Goal: Transaction & Acquisition: Subscribe to service/newsletter

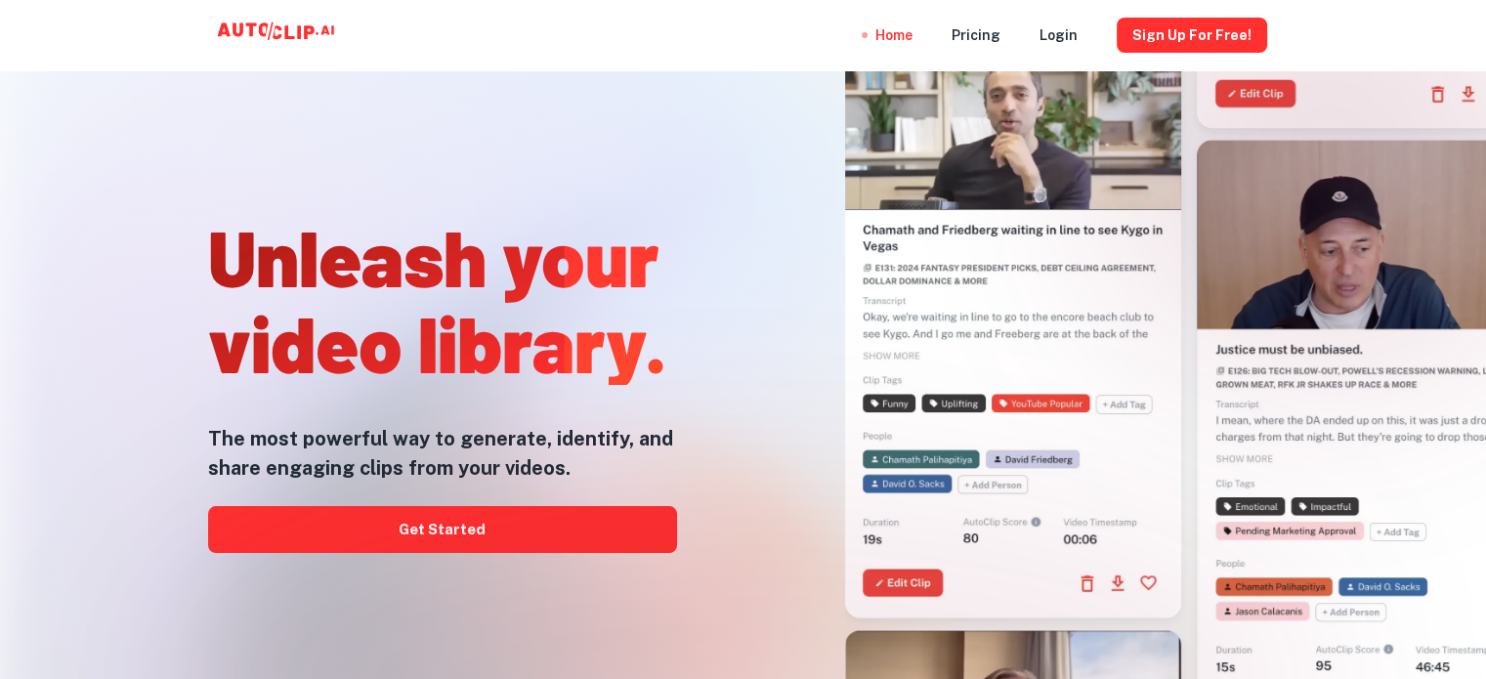
click at [499, 529] on div at bounding box center [743, 679] width 1189 height 391
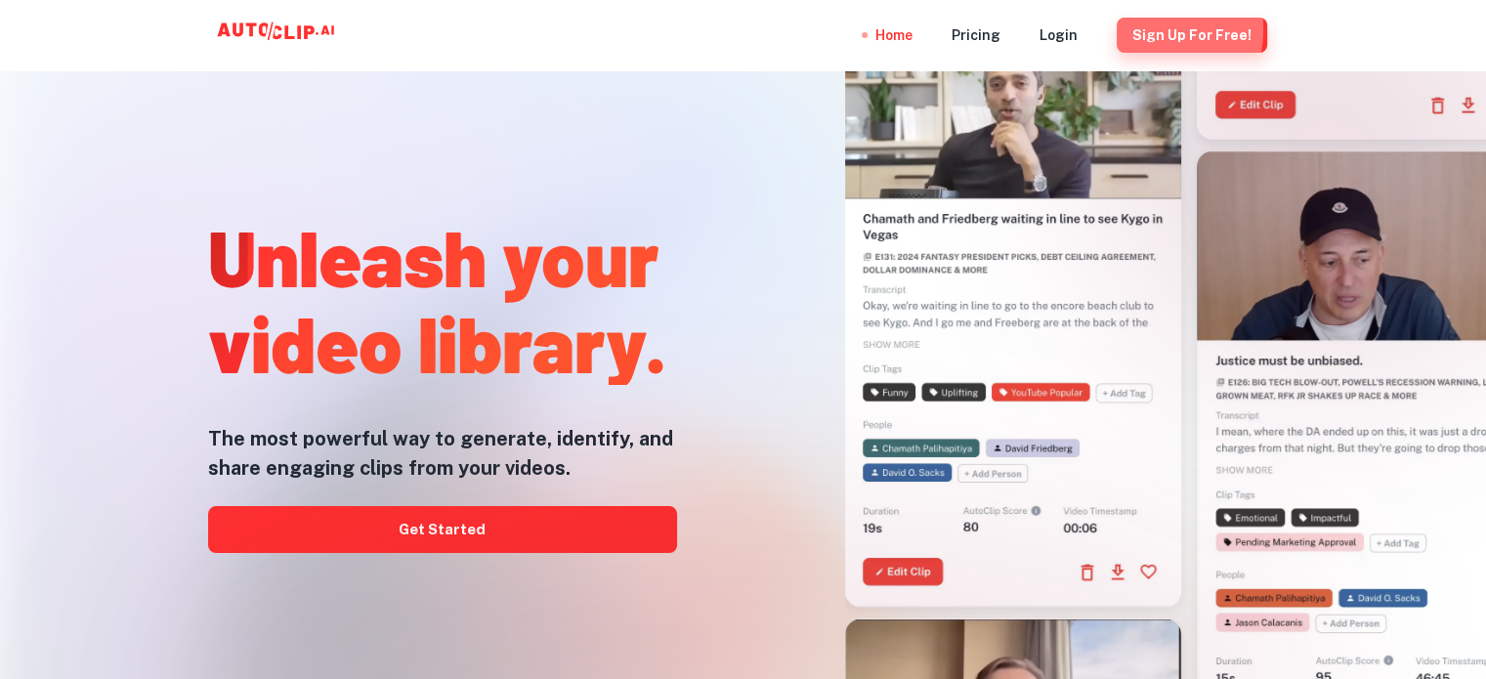
click at [1165, 30] on button "Sign Up for free!" at bounding box center [1192, 35] width 150 height 35
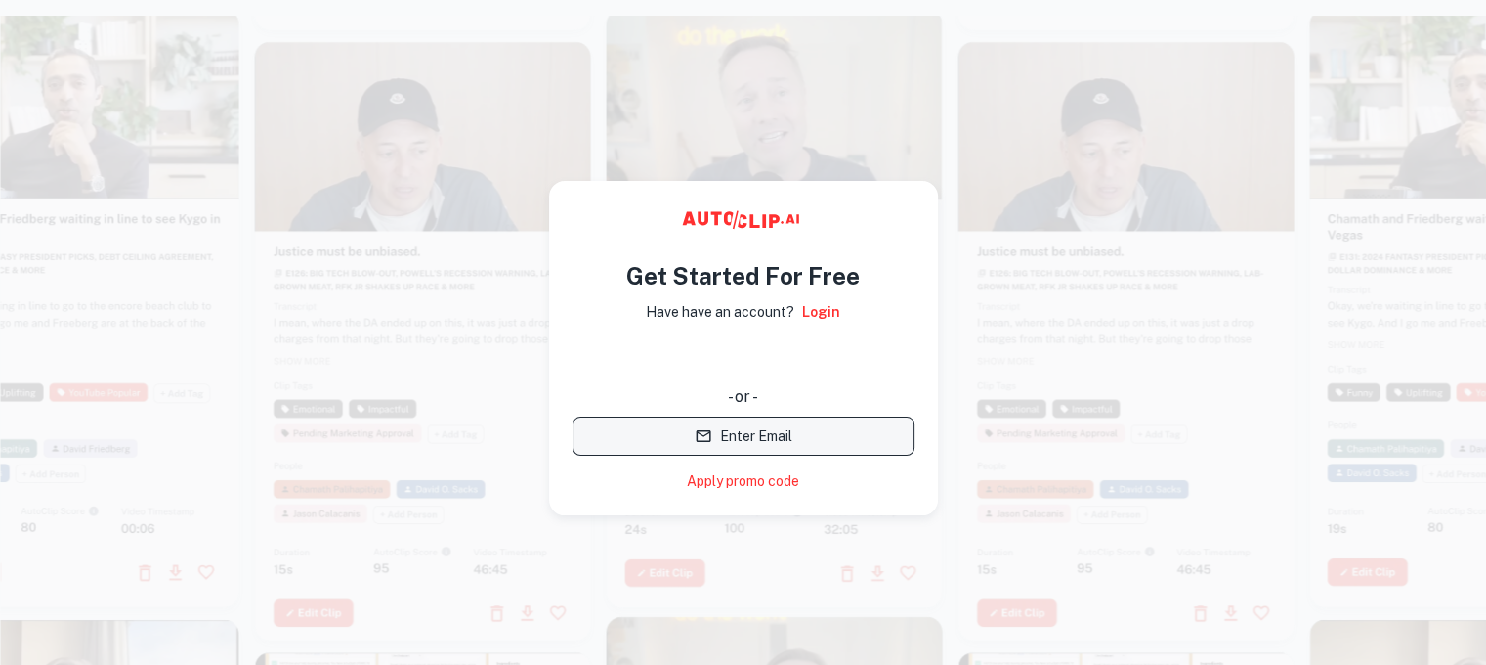
click at [782, 437] on button "Enter Email" at bounding box center [744, 435] width 342 height 39
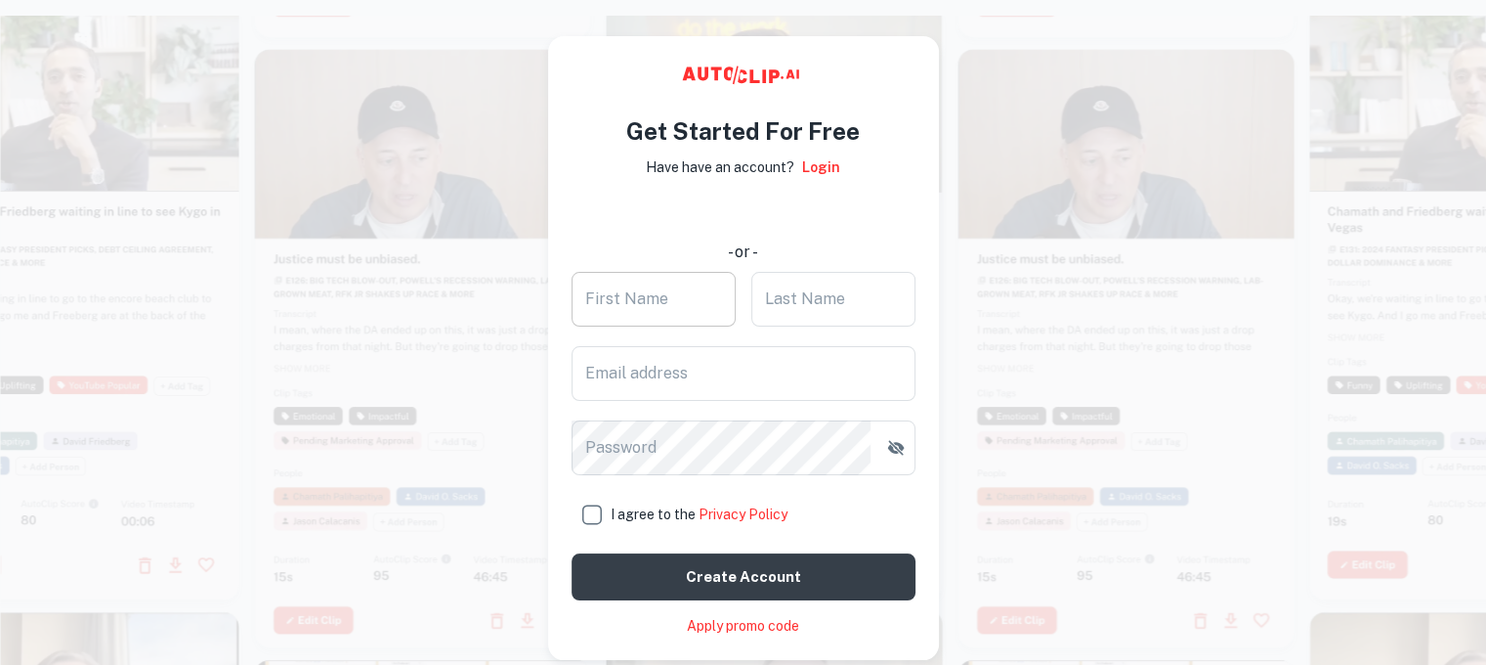
click at [654, 299] on input "First Name" at bounding box center [654, 299] width 164 height 55
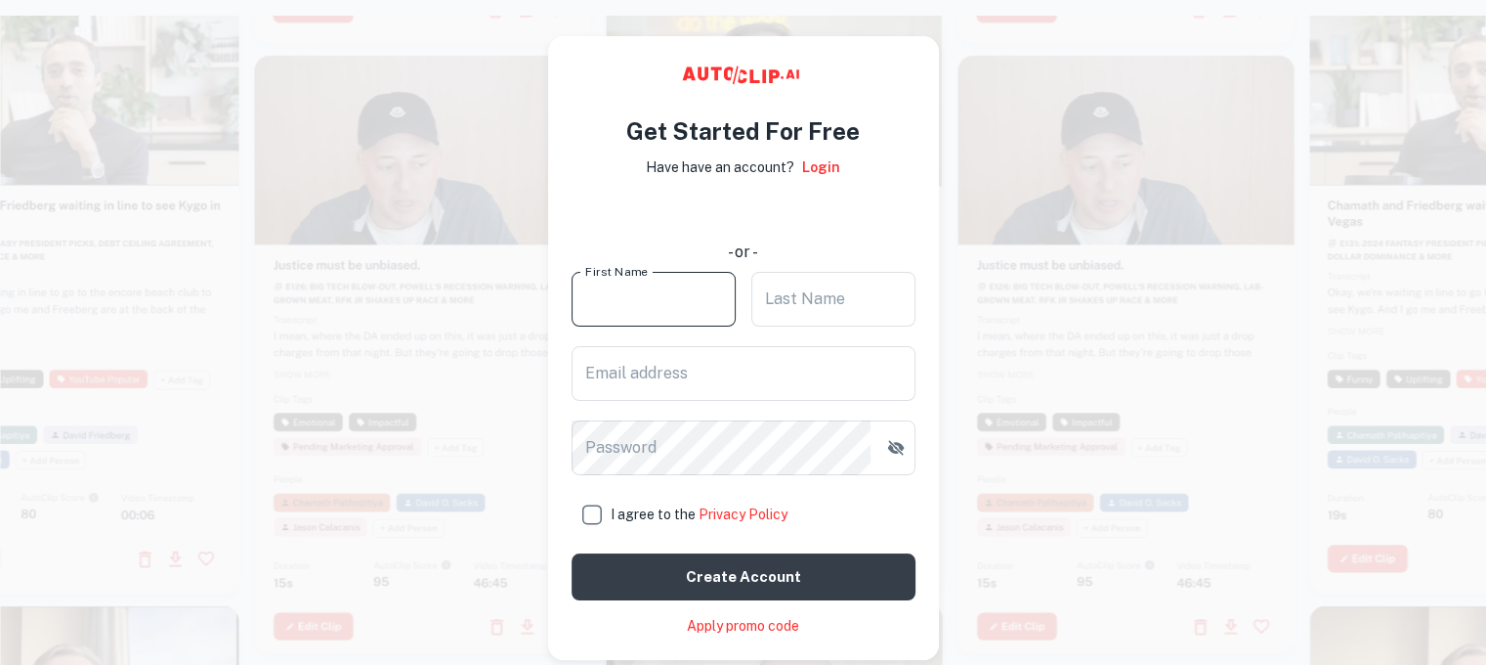
type input "Jovie"
click at [826, 287] on input "Last Name" at bounding box center [833, 299] width 164 height 55
type input "Wu"
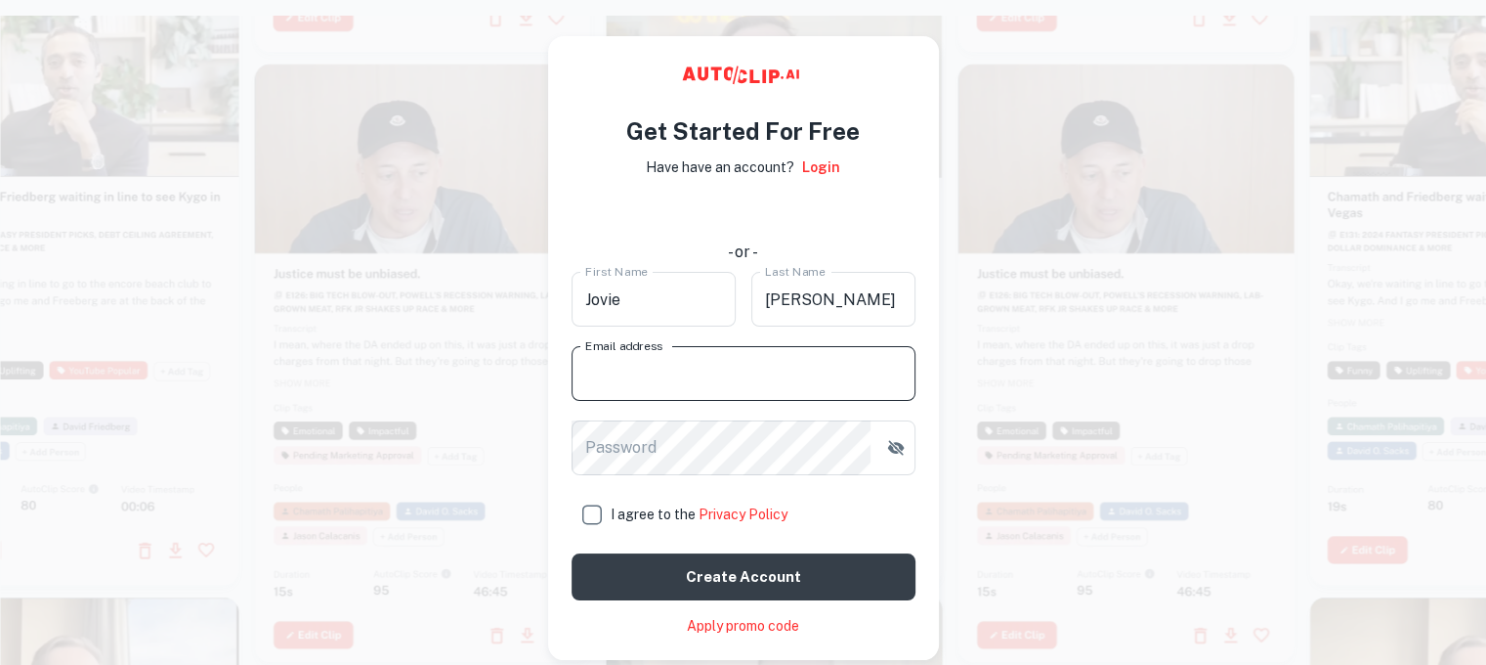
click at [642, 375] on input "Email address" at bounding box center [744, 373] width 344 height 55
type input "[EMAIL_ADDRESS][DOMAIN_NAME]"
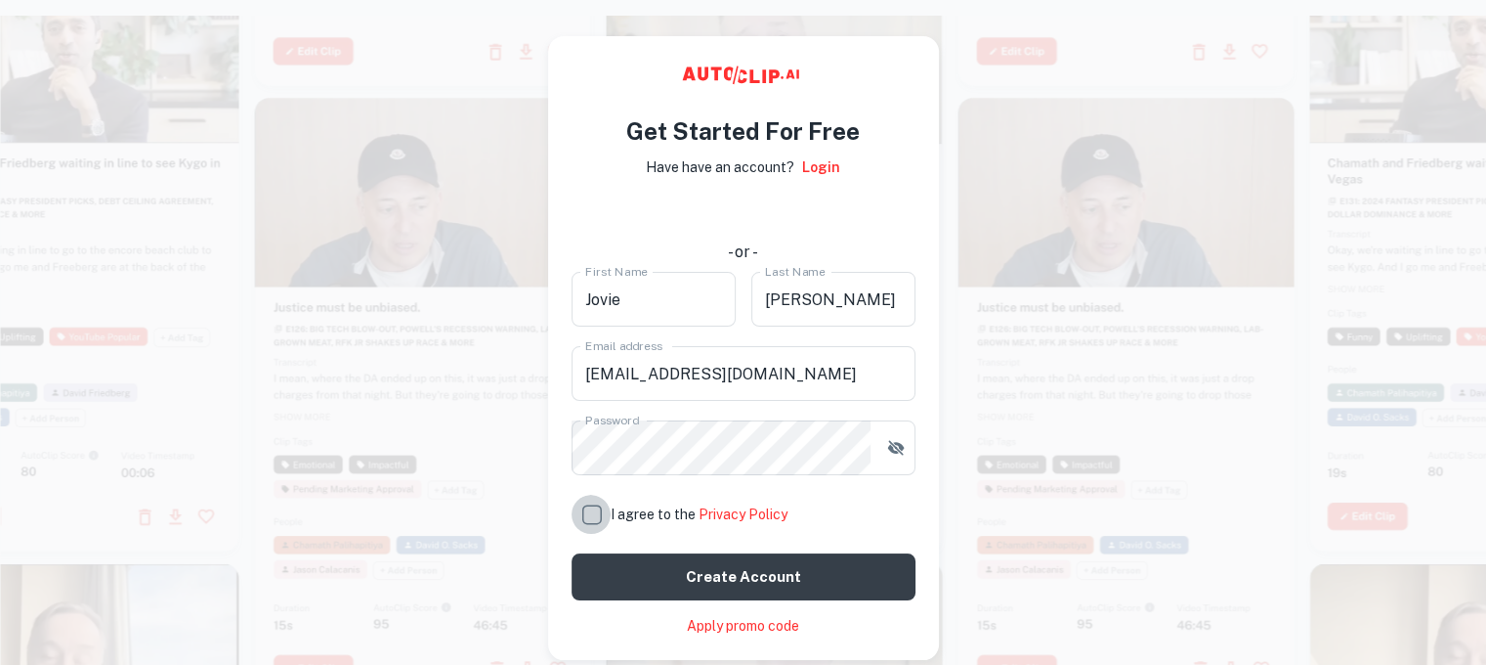
click at [590, 508] on input "I agree to the Privacy Policy" at bounding box center [591, 513] width 39 height 39
checkbox input "true"
click at [892, 451] on icon "button" at bounding box center [895, 447] width 17 height 15
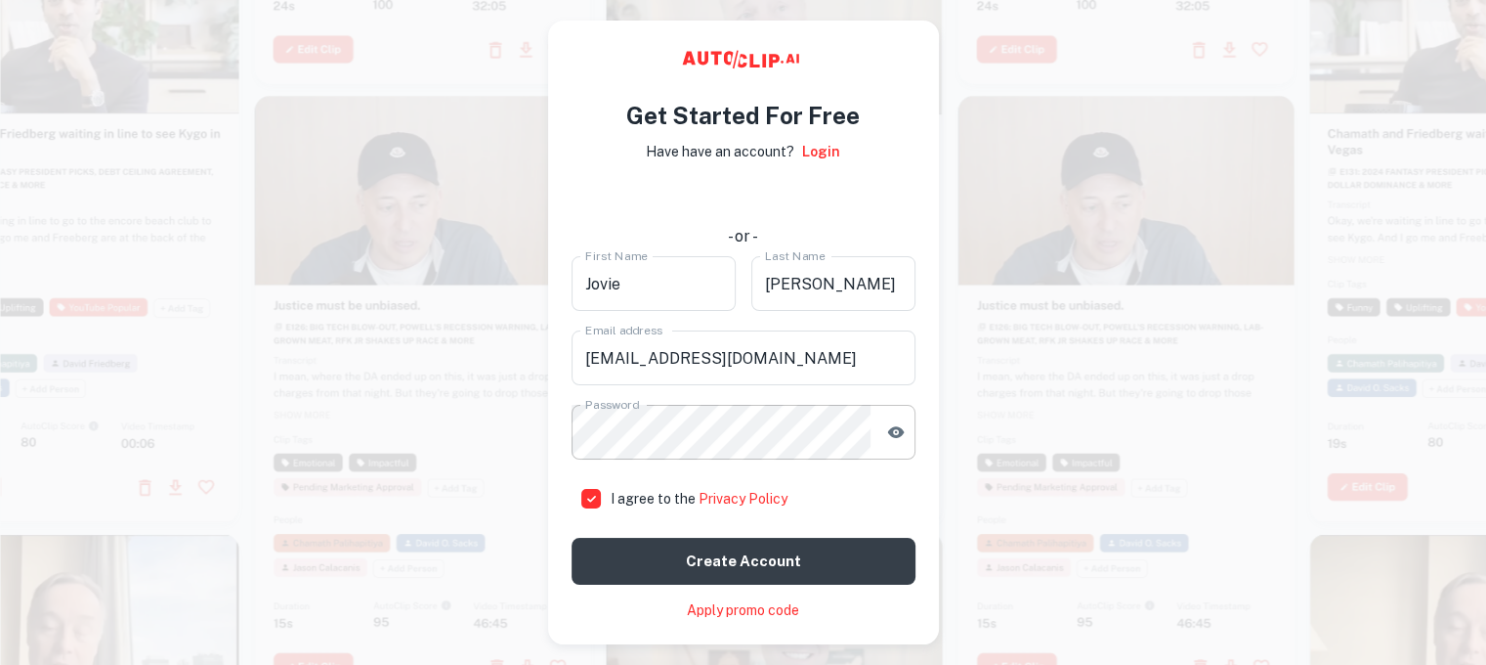
scroll to position [30, 0]
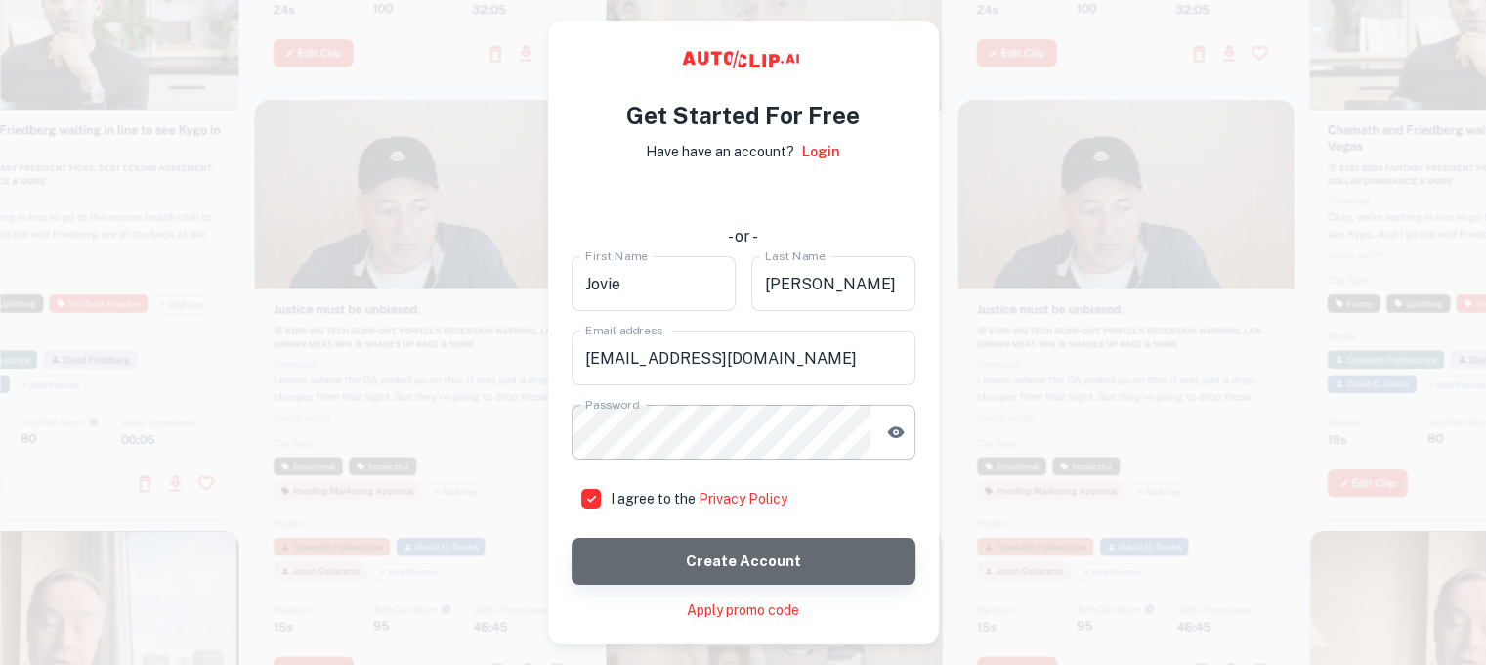
click at [737, 546] on button "Create account" at bounding box center [744, 560] width 344 height 47
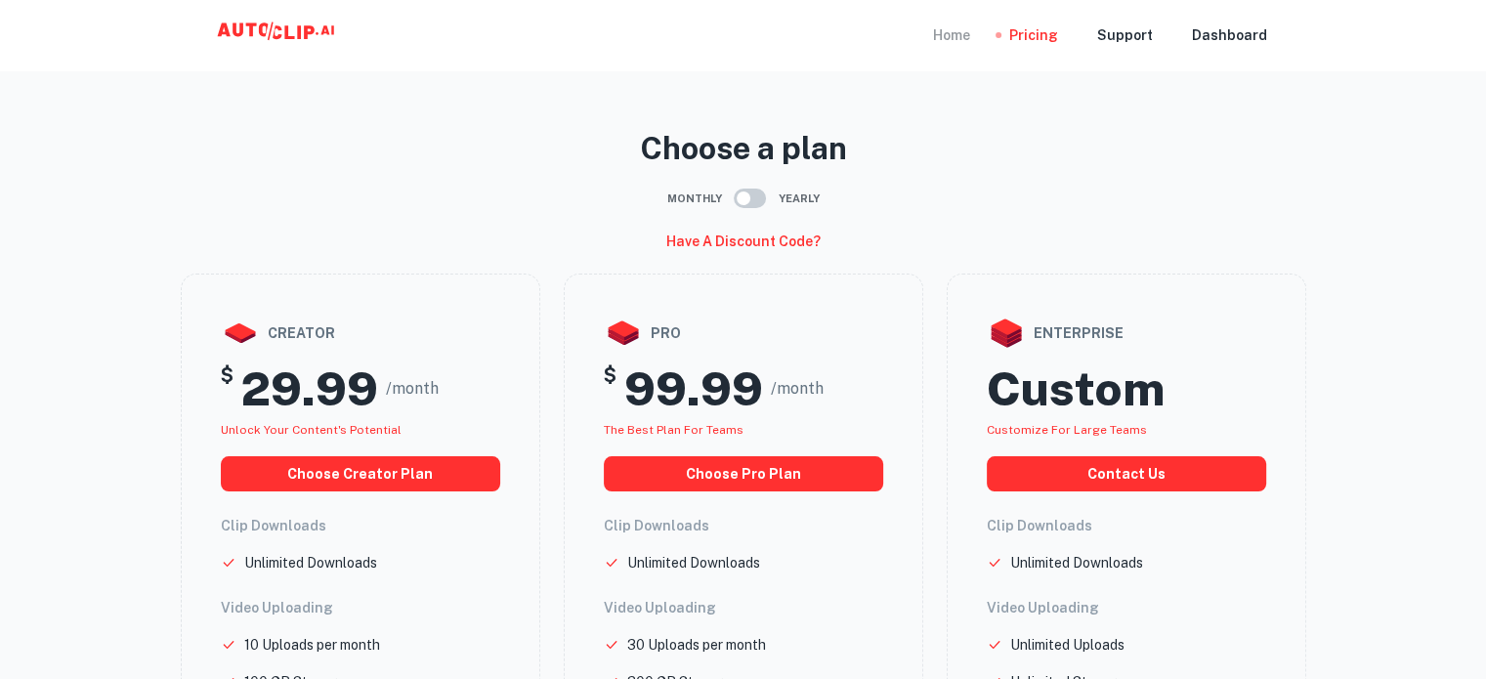
click at [966, 28] on div "Home" at bounding box center [951, 35] width 37 height 70
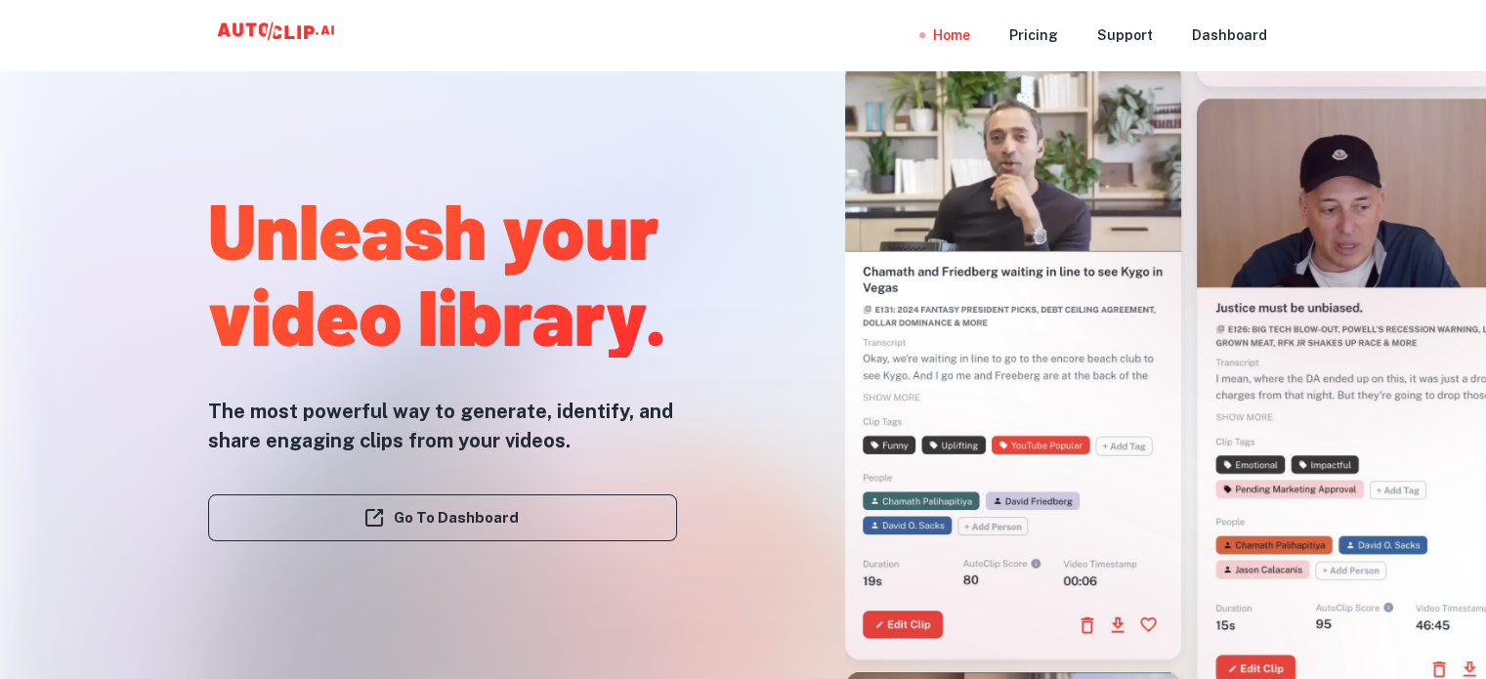
click at [464, 518] on div at bounding box center [743, 679] width 1189 height 391
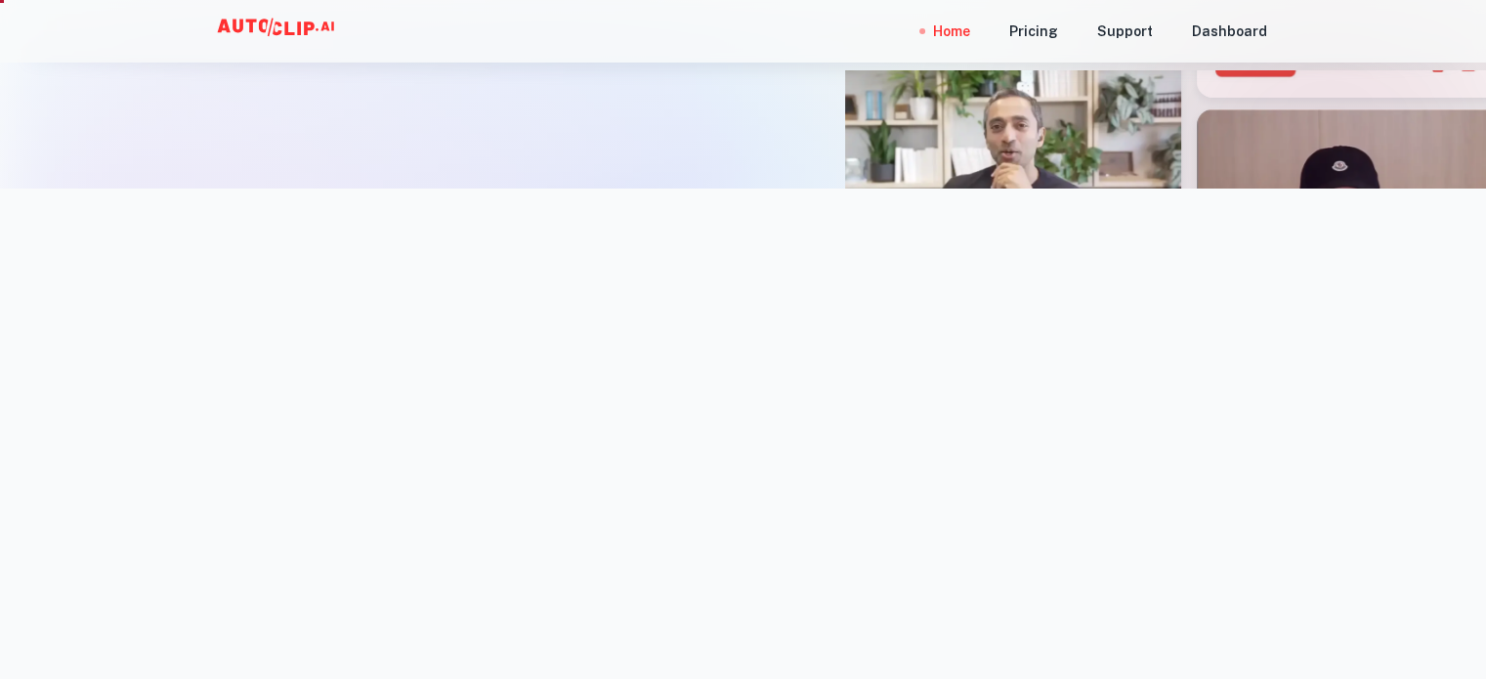
scroll to position [586, 0]
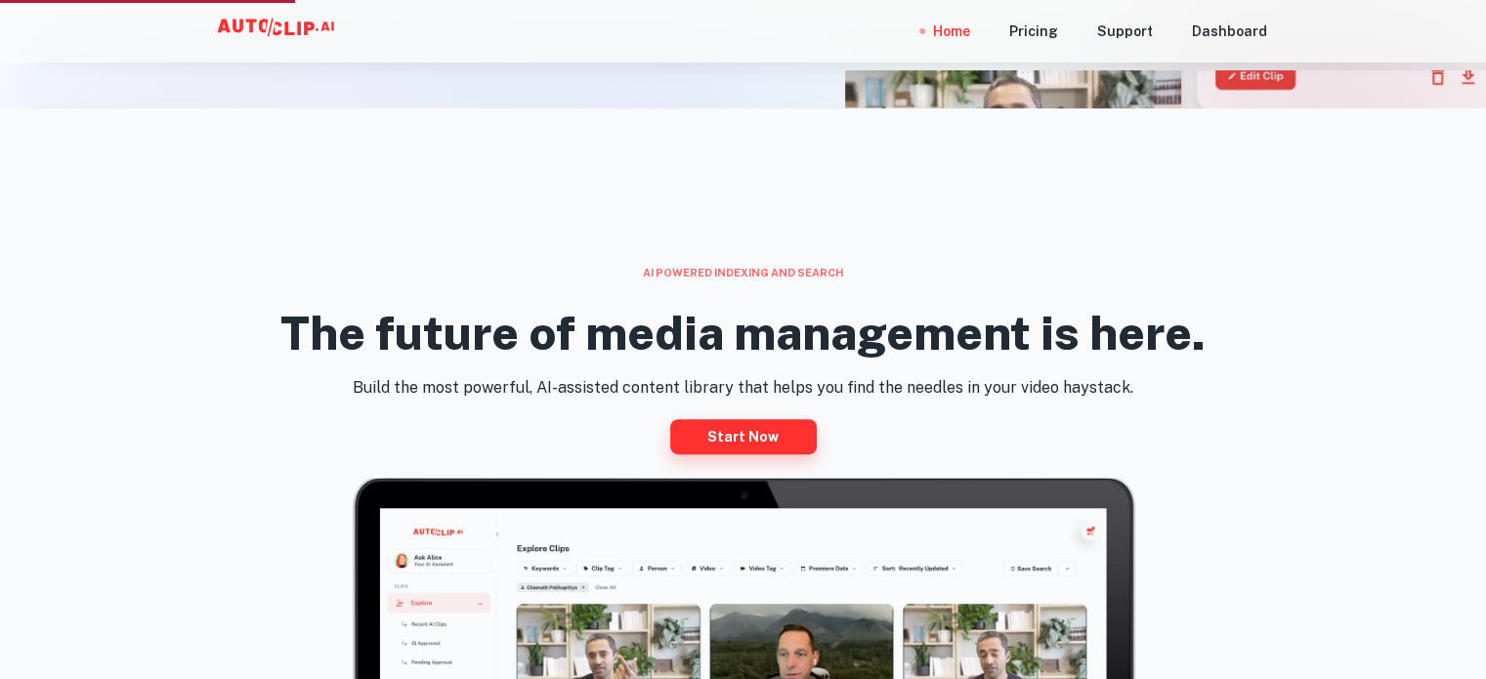
click at [741, 431] on link "Start now" at bounding box center [743, 436] width 147 height 35
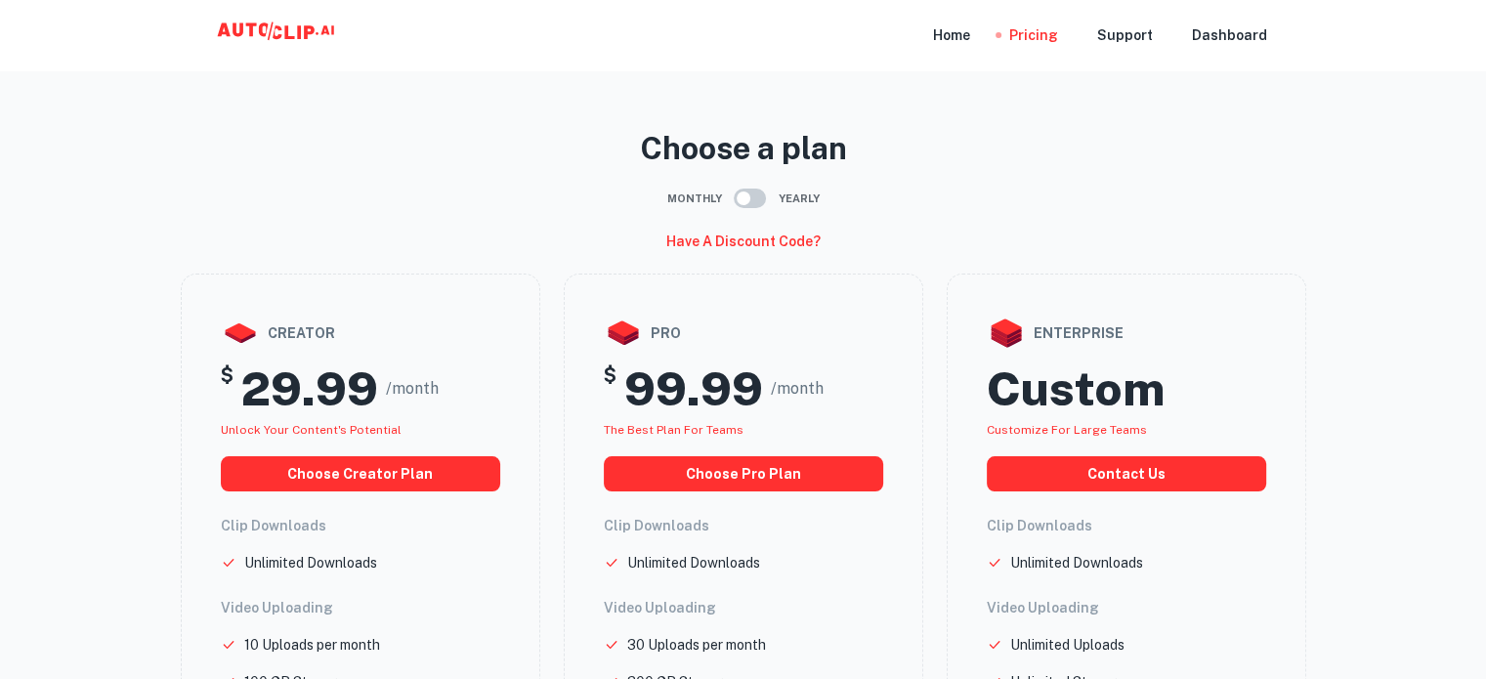
drag, startPoint x: 953, startPoint y: 46, endPoint x: 934, endPoint y: 54, distance: 20.1
click at [953, 46] on div "Home" at bounding box center [951, 35] width 37 height 70
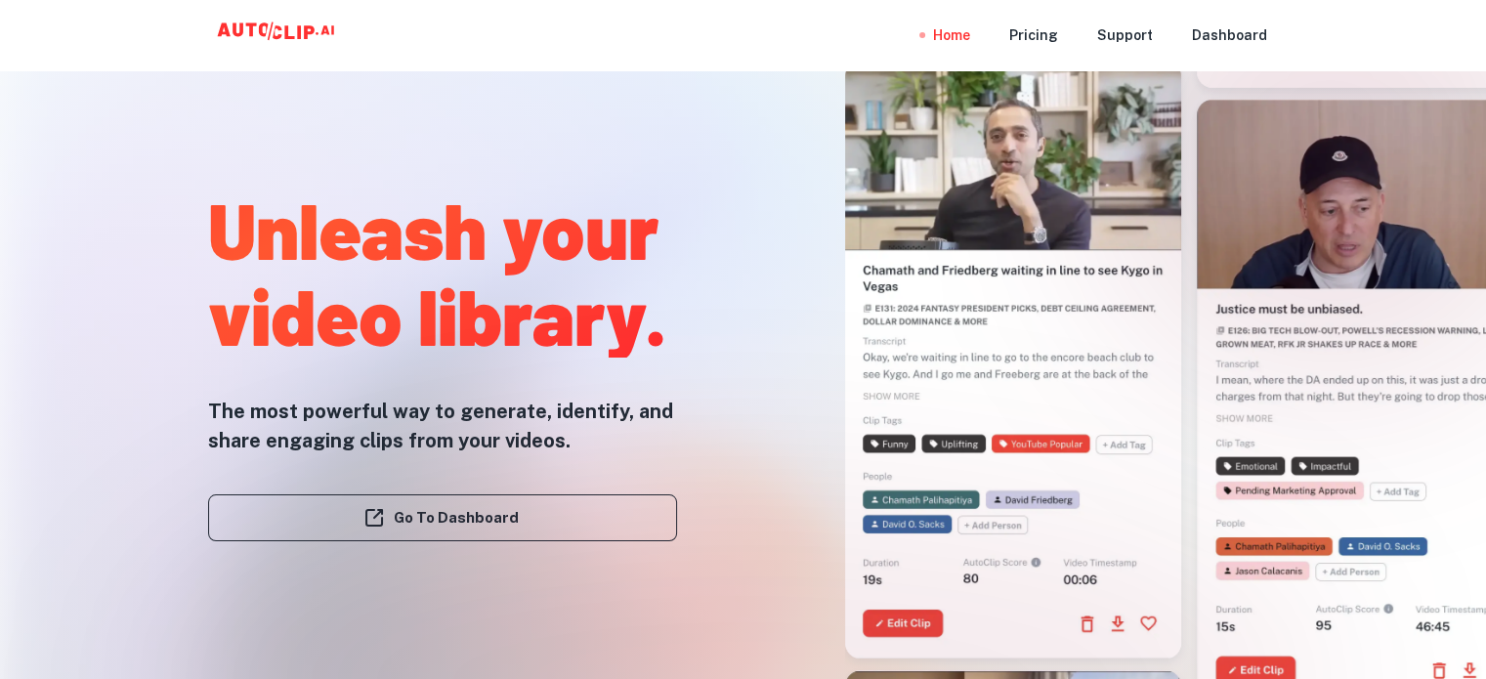
click at [911, 623] on div at bounding box center [743, 679] width 1189 height 391
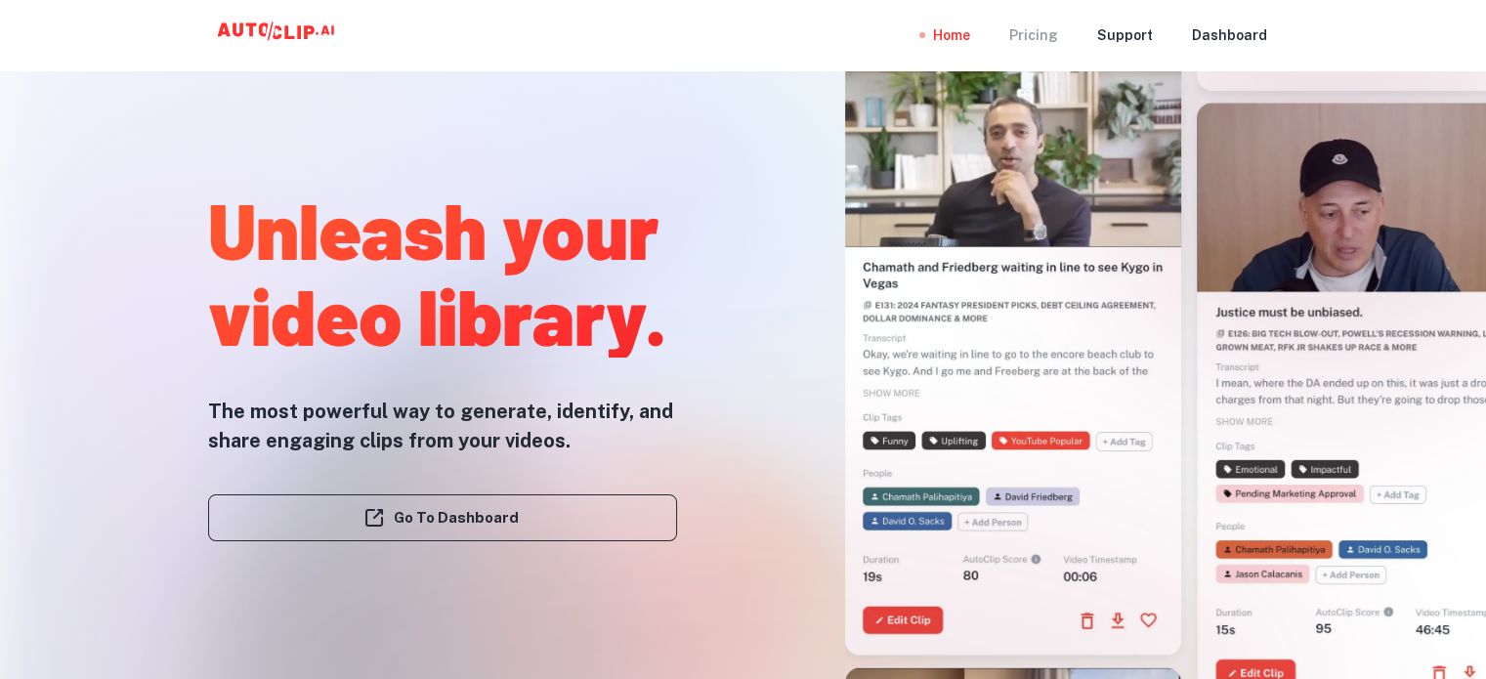
click at [1032, 34] on div "Pricing" at bounding box center [1033, 35] width 49 height 70
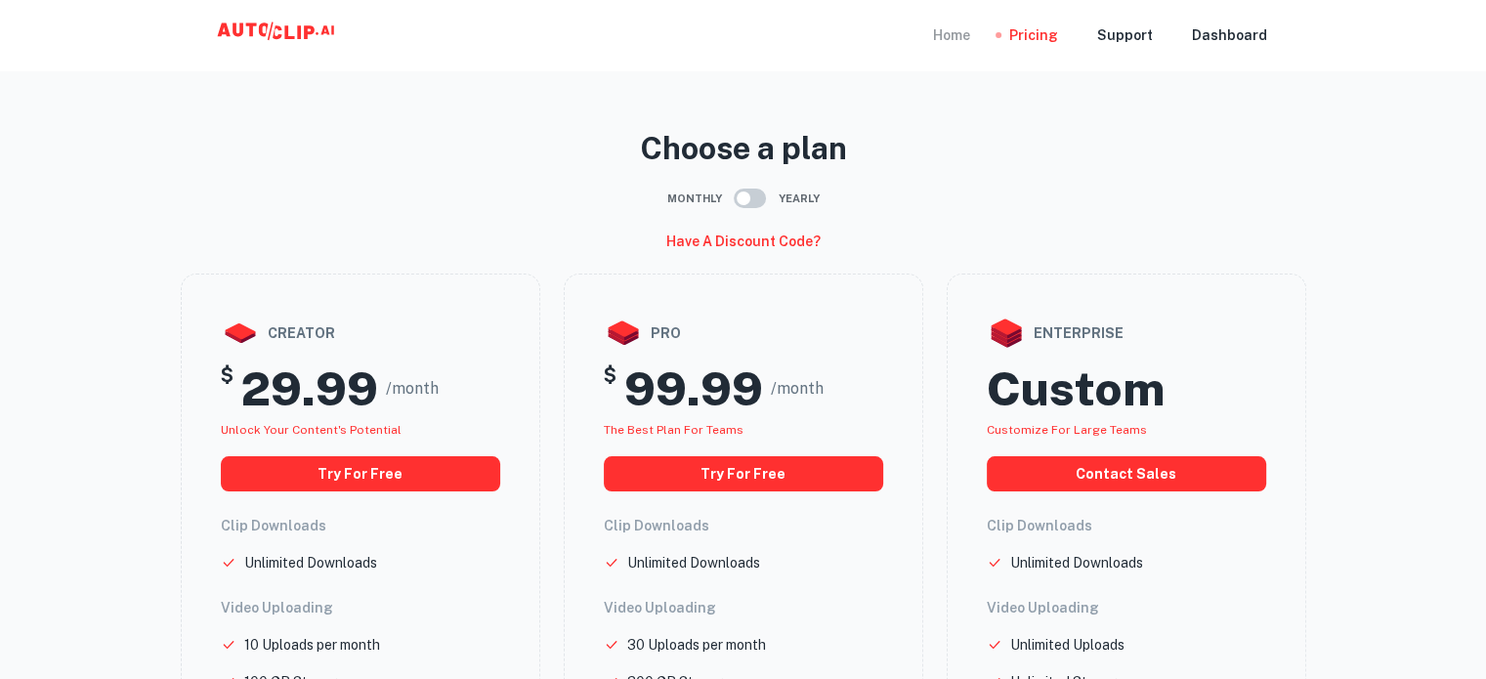
click at [946, 40] on div "Home" at bounding box center [951, 35] width 37 height 70
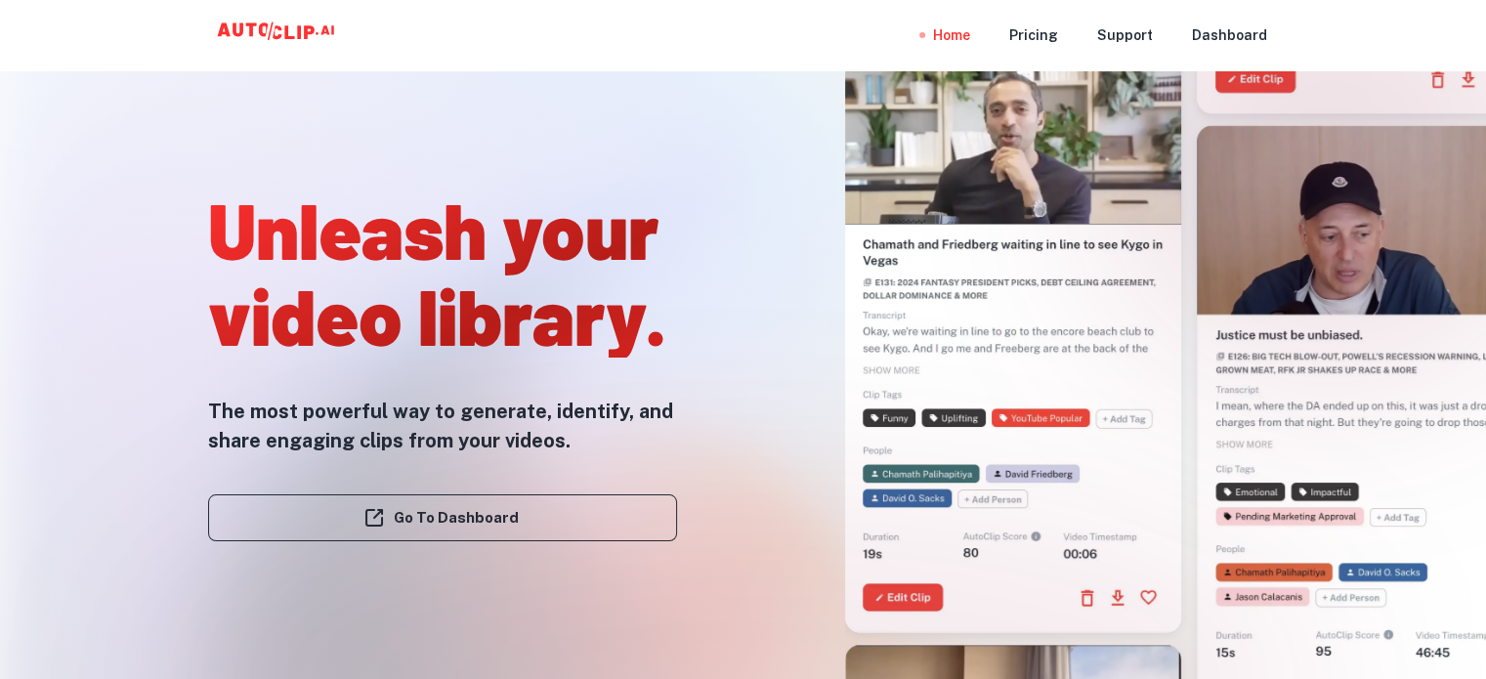
click at [469, 511] on div at bounding box center [743, 679] width 1189 height 391
